Goal: Information Seeking & Learning: Learn about a topic

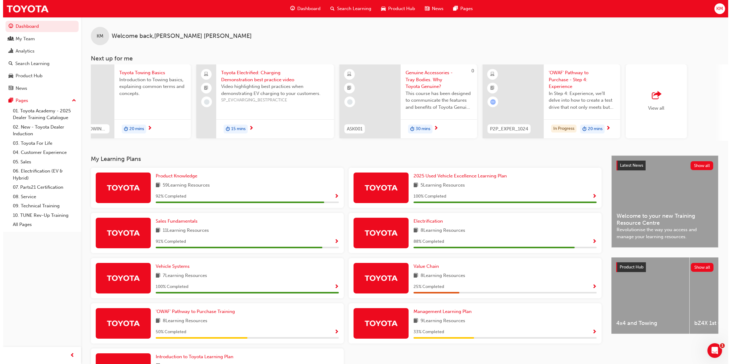
scroll to position [0, 181]
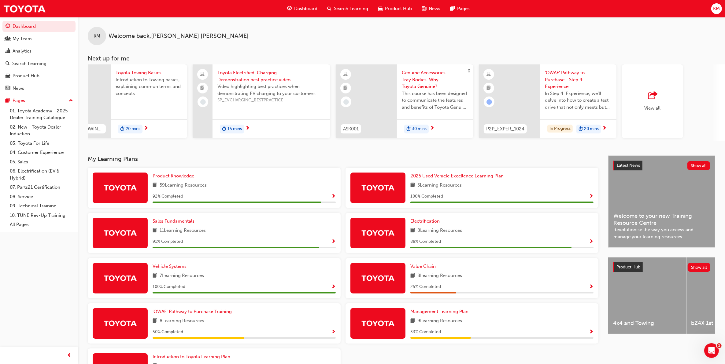
click at [566, 76] on span "'OWAF' Pathway to Purchase - Step 4: Experience" at bounding box center [578, 79] width 67 height 21
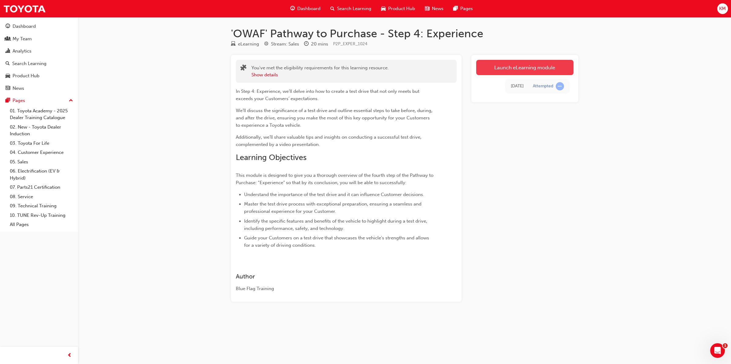
click at [530, 67] on link "Launch eLearning module" at bounding box center [524, 67] width 97 height 15
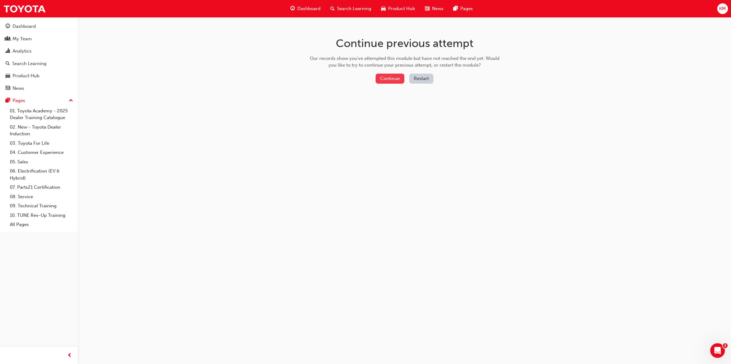
click at [387, 78] on button "Continue" at bounding box center [389, 79] width 29 height 10
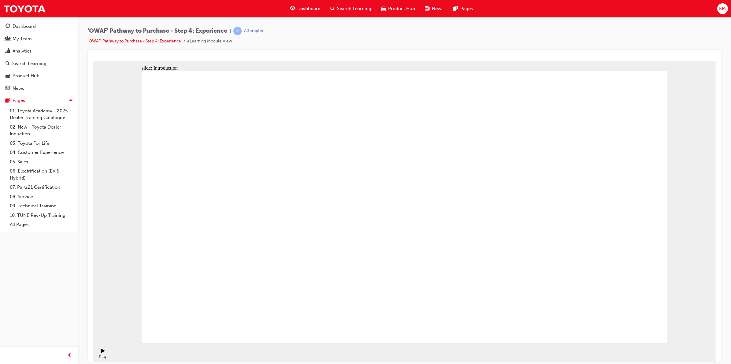
drag, startPoint x: 438, startPoint y: 254, endPoint x: 427, endPoint y: 242, distance: 15.2
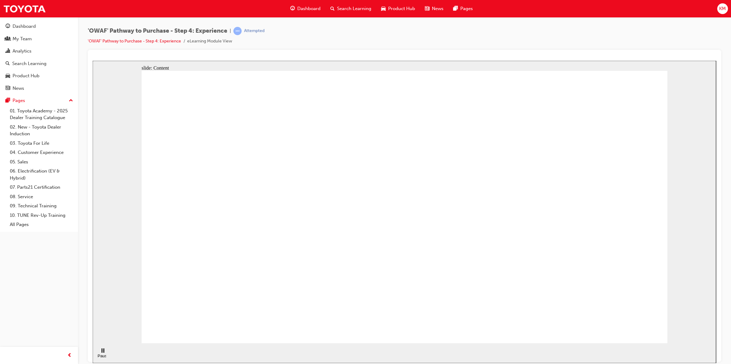
drag, startPoint x: 528, startPoint y: 119, endPoint x: 538, endPoint y: 119, distance: 9.2
drag, startPoint x: 582, startPoint y: 128, endPoint x: 599, endPoint y: 147, distance: 25.7
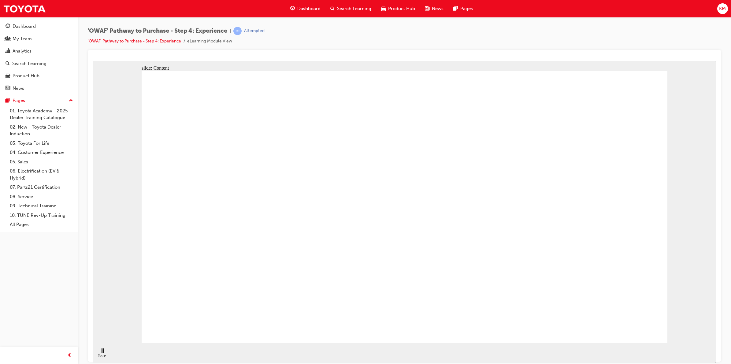
drag, startPoint x: 593, startPoint y: 218, endPoint x: 581, endPoint y: 240, distance: 25.2
drag, startPoint x: 578, startPoint y: 247, endPoint x: 571, endPoint y: 251, distance: 7.9
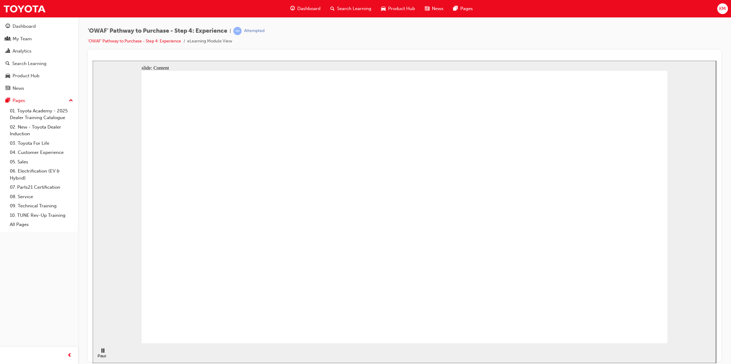
drag, startPoint x: 475, startPoint y: 253, endPoint x: 467, endPoint y: 248, distance: 9.8
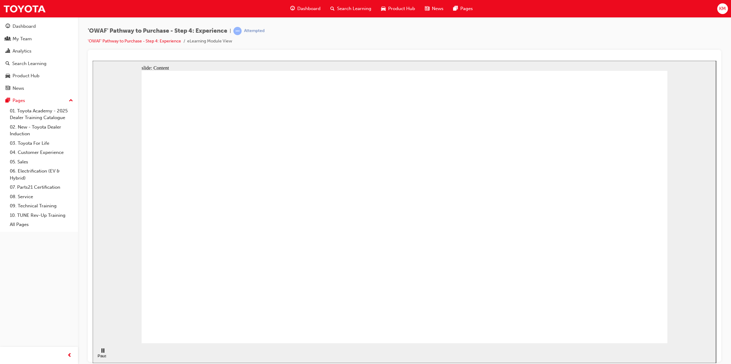
drag, startPoint x: 443, startPoint y: 147, endPoint x: 443, endPoint y: 136, distance: 10.7
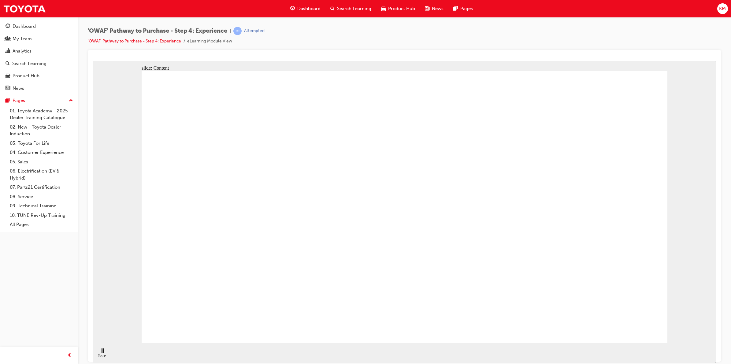
drag, startPoint x: 538, startPoint y: 109, endPoint x: 550, endPoint y: 115, distance: 14.2
drag, startPoint x: 619, startPoint y: 162, endPoint x: 596, endPoint y: 242, distance: 83.6
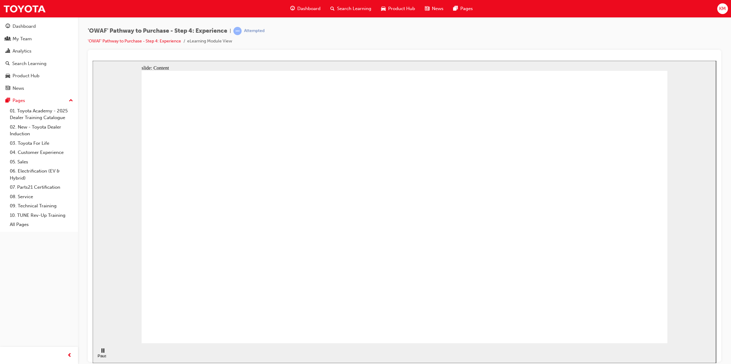
drag, startPoint x: 596, startPoint y: 242, endPoint x: 587, endPoint y: 252, distance: 12.5
drag, startPoint x: 610, startPoint y: 205, endPoint x: 606, endPoint y: 197, distance: 9.2
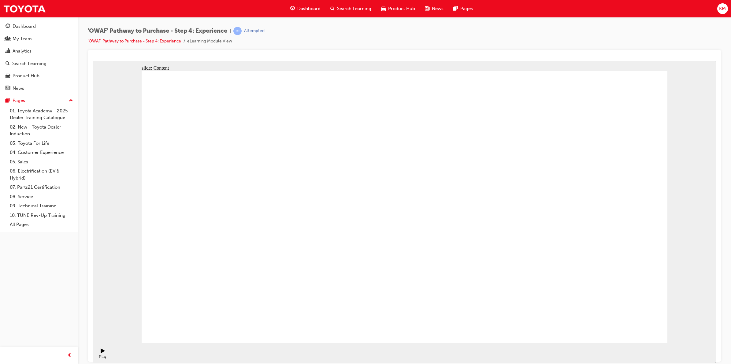
drag, startPoint x: 599, startPoint y: 187, endPoint x: 571, endPoint y: 141, distance: 54.3
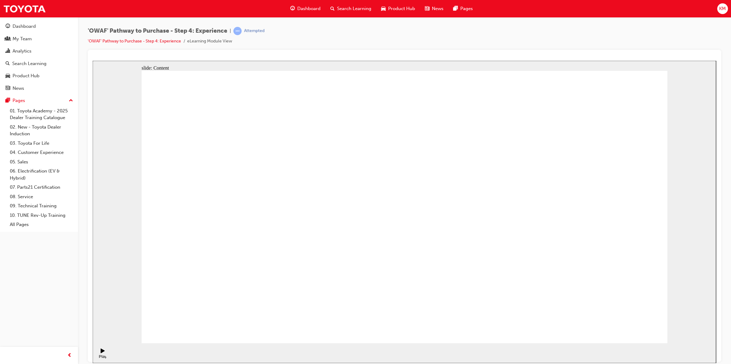
drag, startPoint x: 444, startPoint y: 148, endPoint x: 458, endPoint y: 222, distance: 74.7
drag, startPoint x: 457, startPoint y: 223, endPoint x: 458, endPoint y: 246, distance: 23.2
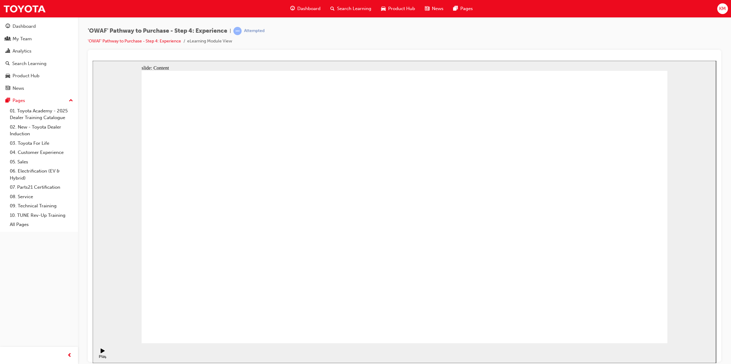
drag, startPoint x: 603, startPoint y: 324, endPoint x: 643, endPoint y: 327, distance: 40.4
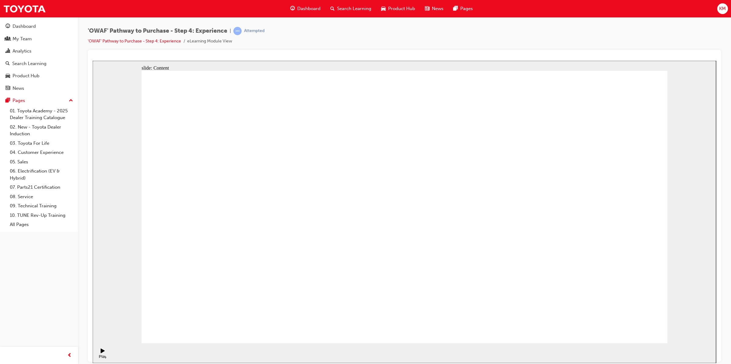
drag, startPoint x: 341, startPoint y: 264, endPoint x: 294, endPoint y: 255, distance: 47.3
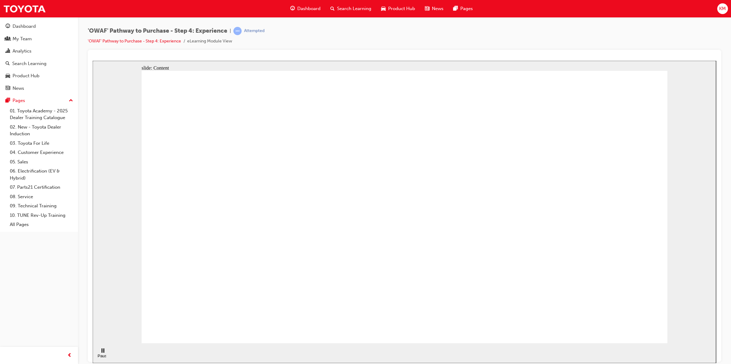
drag, startPoint x: 465, startPoint y: 185, endPoint x: 451, endPoint y: 190, distance: 14.7
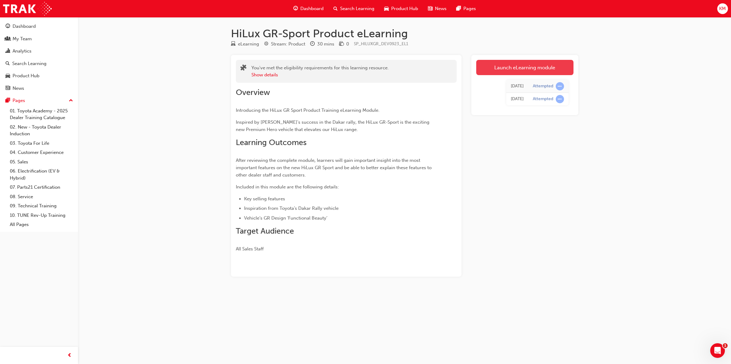
click at [510, 61] on link "Launch eLearning module" at bounding box center [524, 67] width 97 height 15
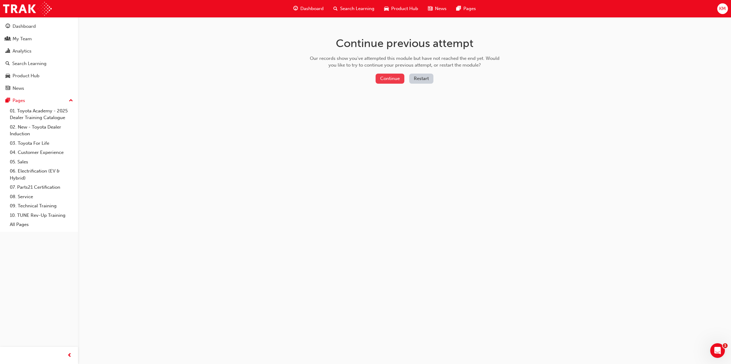
click at [379, 77] on button "Continue" at bounding box center [389, 79] width 29 height 10
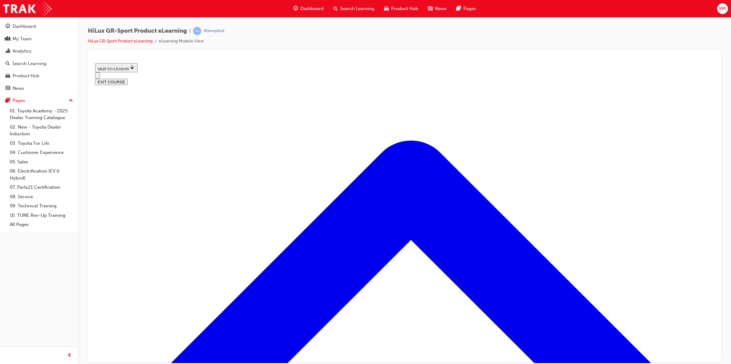
scroll to position [713, 0]
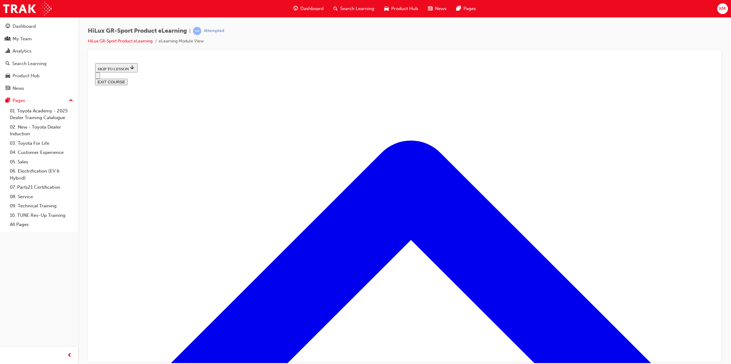
scroll to position [408, 0]
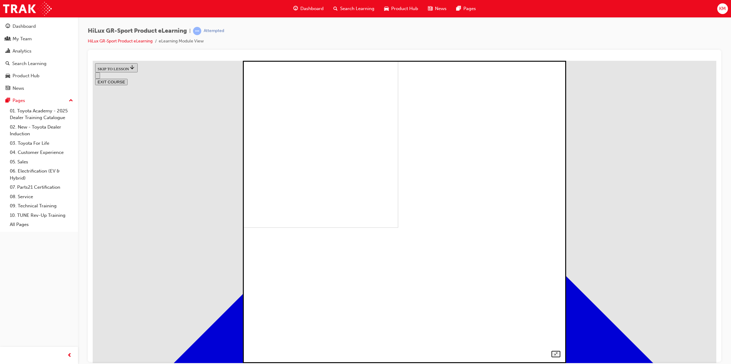
click at [309, 105] on img at bounding box center [246, 76] width 303 height 303
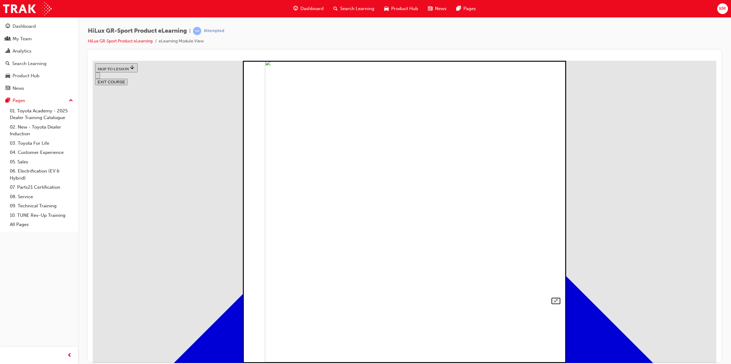
click at [338, 114] on img at bounding box center [416, 211] width 303 height 303
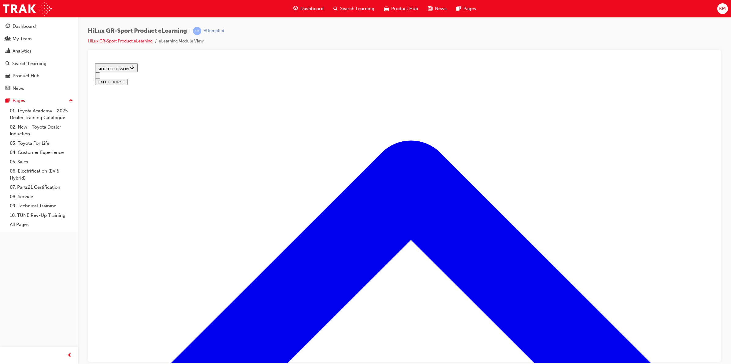
scroll to position [713, 0]
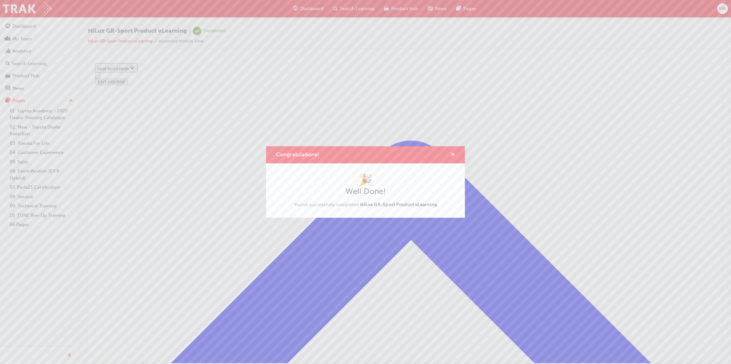
click at [453, 154] on span "cross-icon" at bounding box center [452, 156] width 5 height 6
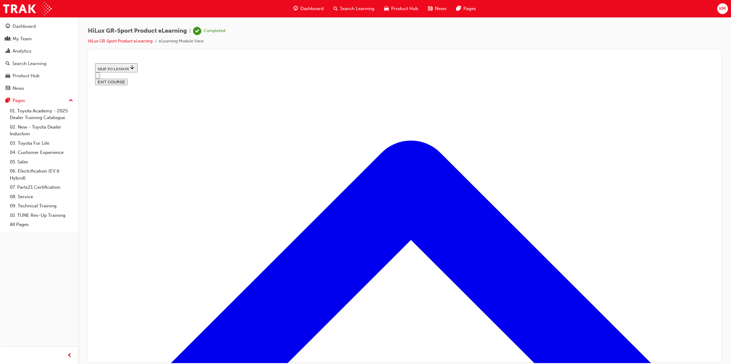
click at [127, 79] on button "EXIT COURSE" at bounding box center [111, 82] width 32 height 6
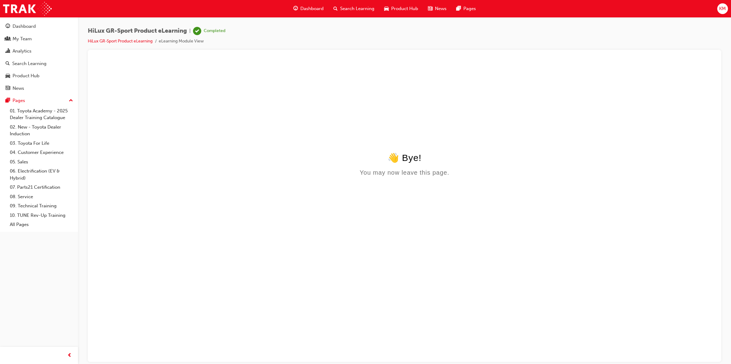
scroll to position [0, 0]
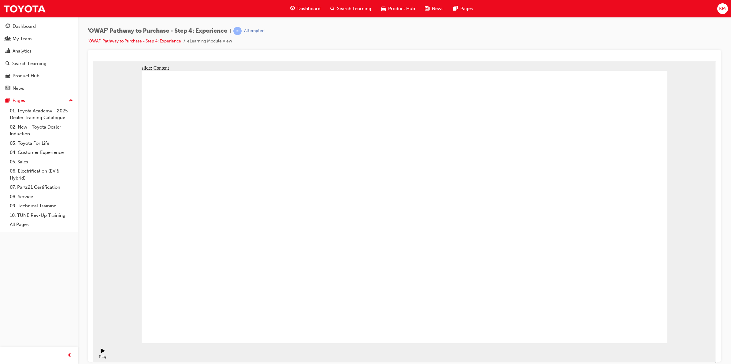
drag, startPoint x: 482, startPoint y: 242, endPoint x: 486, endPoint y: 246, distance: 5.8
